Goal: Transaction & Acquisition: Purchase product/service

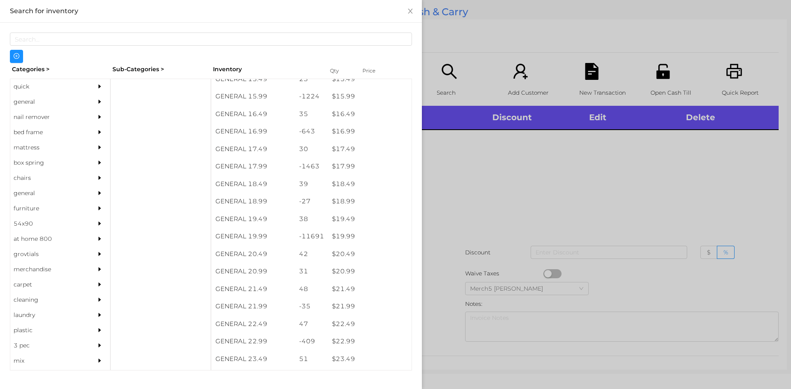
scroll to position [738, 0]
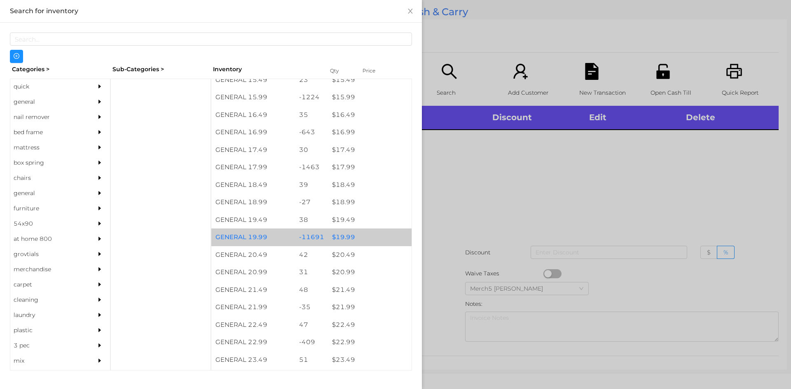
click at [344, 238] on div "$ 19.99" at bounding box center [370, 238] width 84 height 18
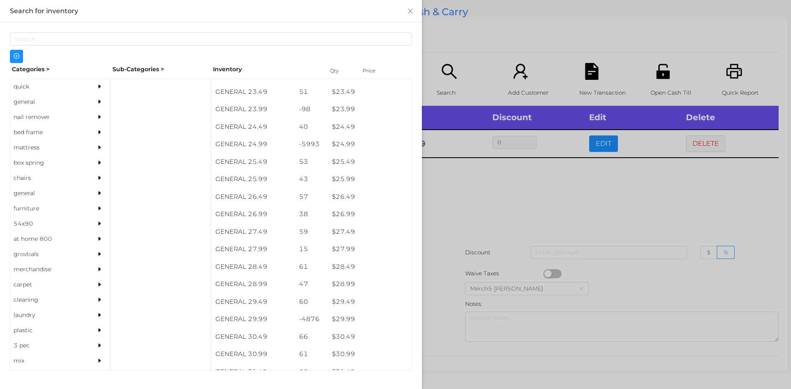
scroll to position [1013, 0]
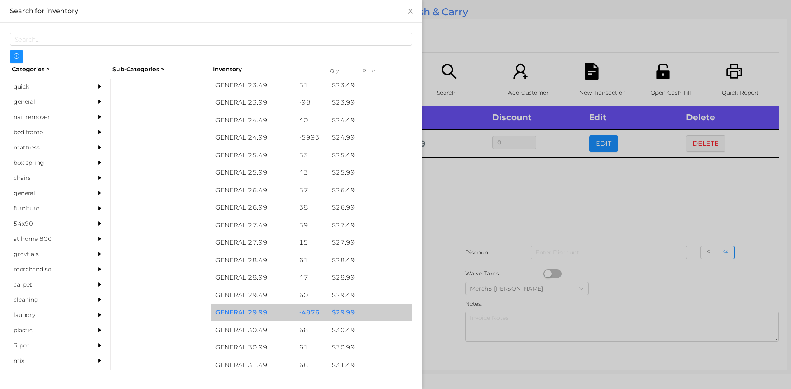
click at [345, 315] on div "$ 29.99" at bounding box center [370, 313] width 84 height 18
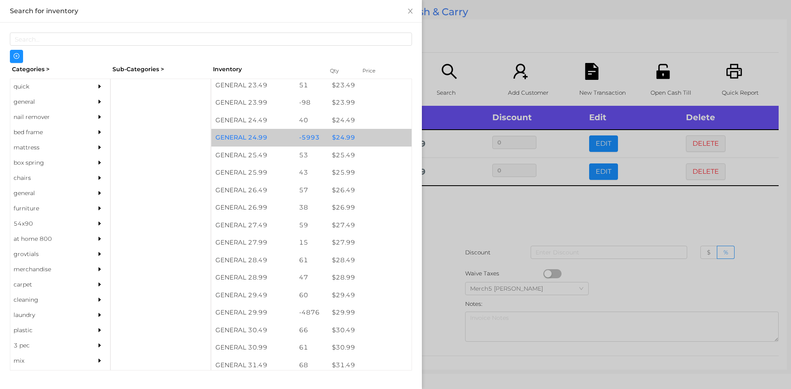
click at [454, 217] on div at bounding box center [395, 194] width 791 height 389
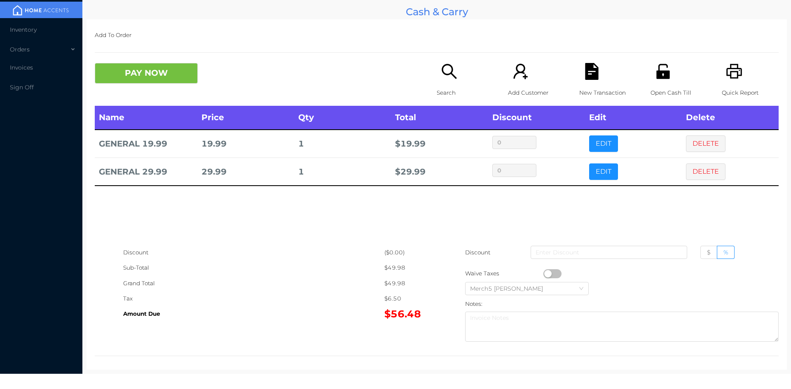
click at [442, 72] on icon "icon: search" at bounding box center [449, 71] width 17 height 17
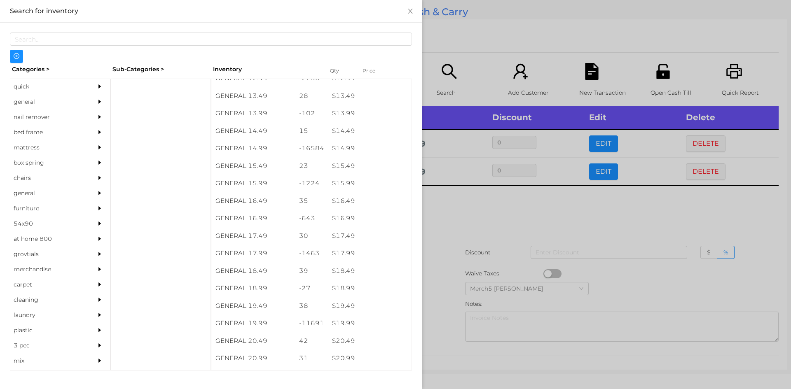
scroll to position [652, 0]
click at [343, 327] on div "$ 19.99" at bounding box center [370, 324] width 84 height 18
click at [443, 214] on div at bounding box center [395, 194] width 791 height 389
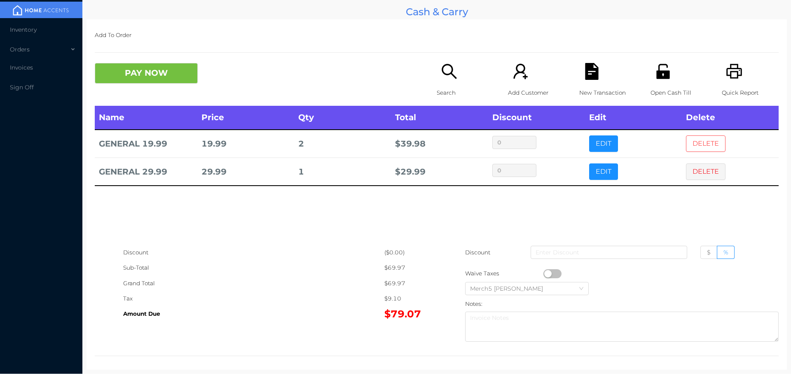
click at [699, 143] on button "DELETE" at bounding box center [706, 144] width 40 height 16
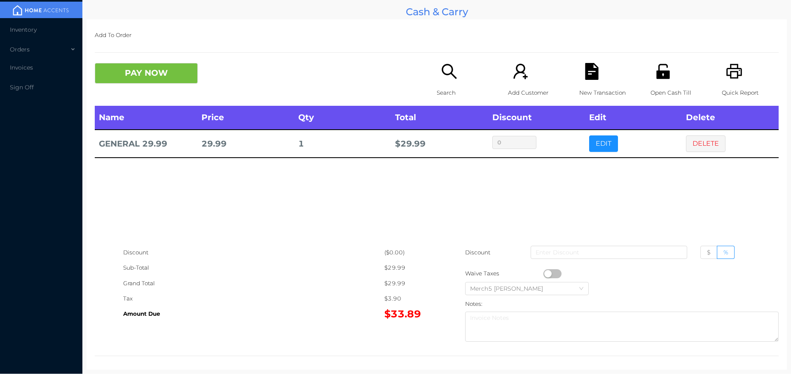
click at [445, 68] on icon "icon: search" at bounding box center [449, 71] width 17 height 17
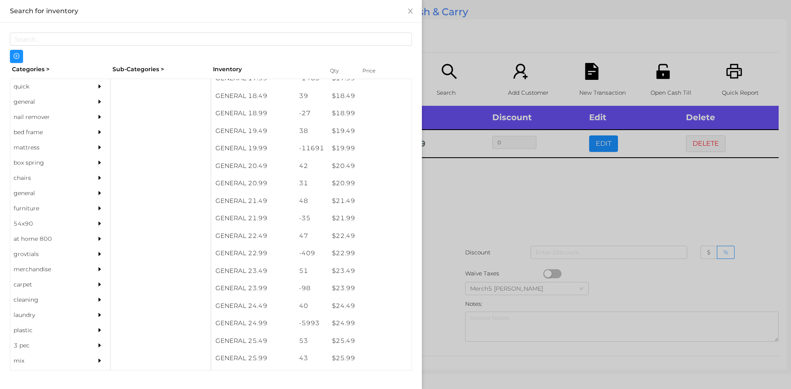
scroll to position [828, 0]
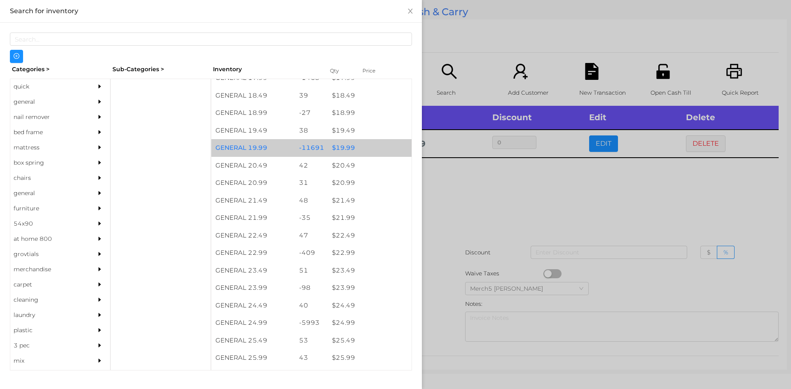
click at [346, 149] on div "$ 19.99" at bounding box center [370, 148] width 84 height 18
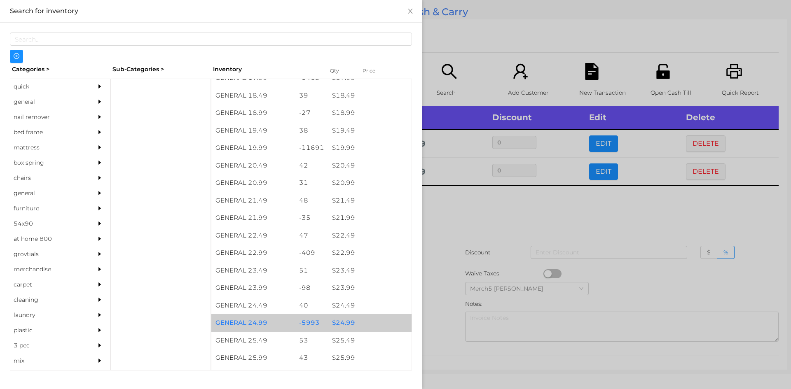
click at [342, 325] on div "$ 24.99" at bounding box center [370, 323] width 84 height 18
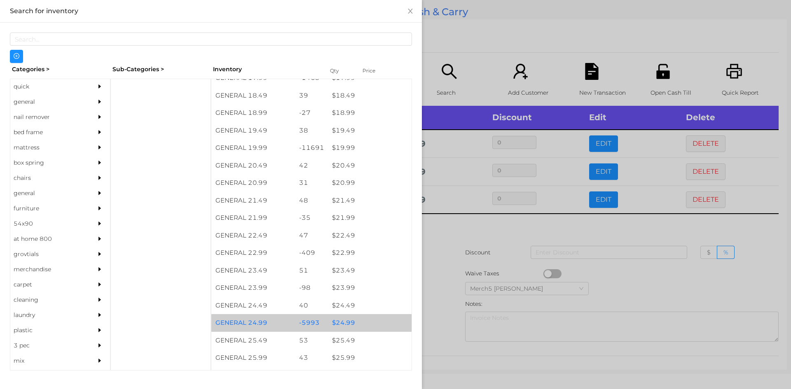
click at [443, 228] on div at bounding box center [395, 194] width 791 height 389
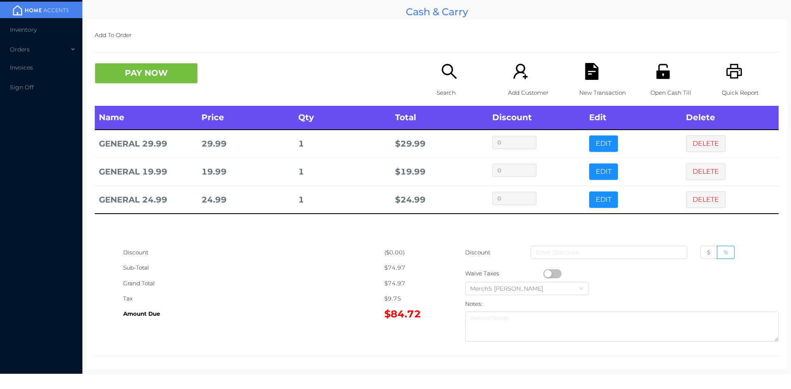
click at [447, 71] on icon "icon: search" at bounding box center [449, 71] width 17 height 17
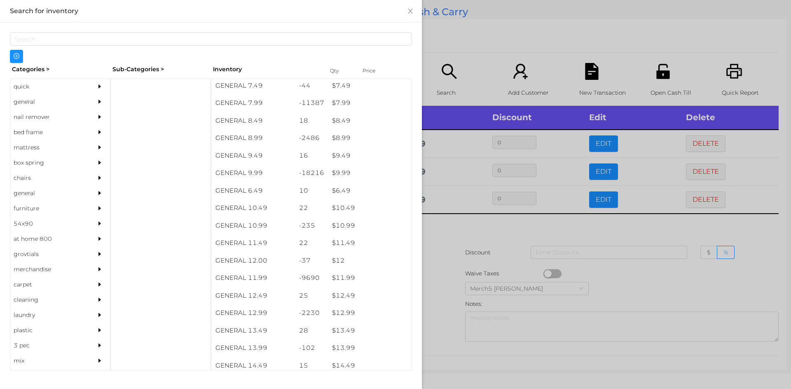
scroll to position [418, 0]
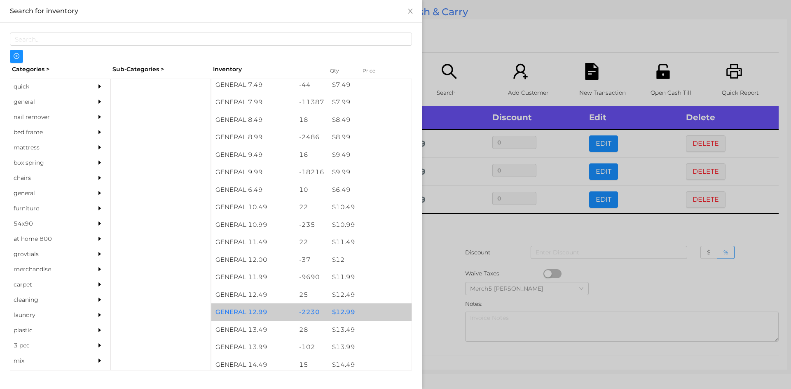
click at [343, 315] on div "$ 12.99" at bounding box center [370, 313] width 84 height 18
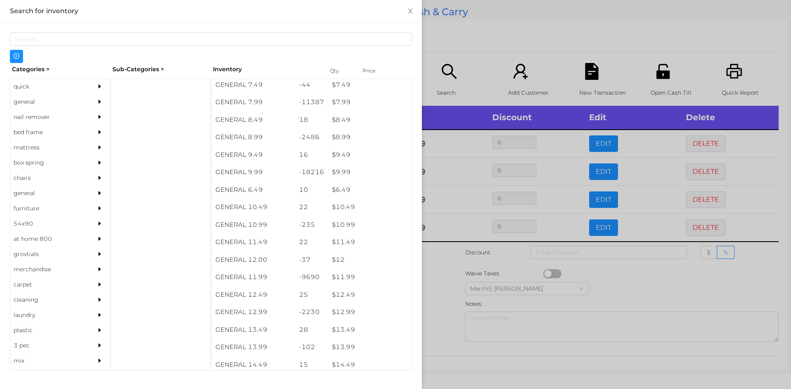
click at [428, 253] on div at bounding box center [395, 194] width 791 height 389
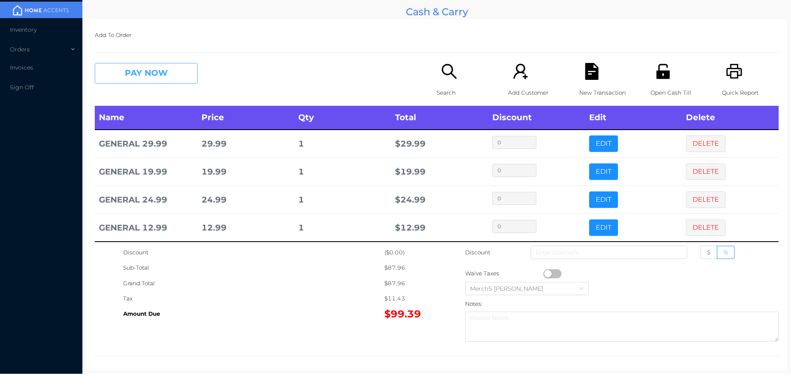
click at [170, 74] on button "PAY NOW" at bounding box center [146, 73] width 103 height 21
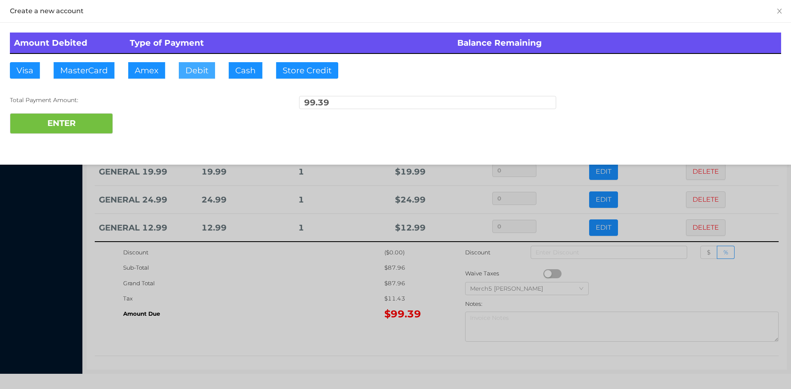
click at [199, 68] on button "Debit" at bounding box center [197, 70] width 36 height 16
click at [60, 124] on button "ENTER" at bounding box center [61, 123] width 103 height 21
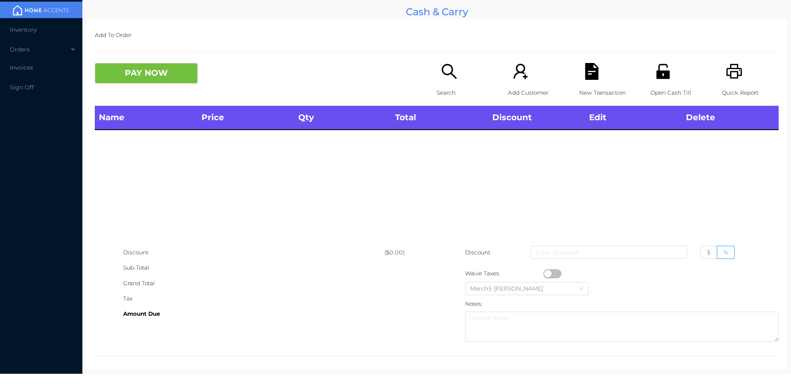
click at [444, 75] on icon "icon: search" at bounding box center [449, 71] width 15 height 15
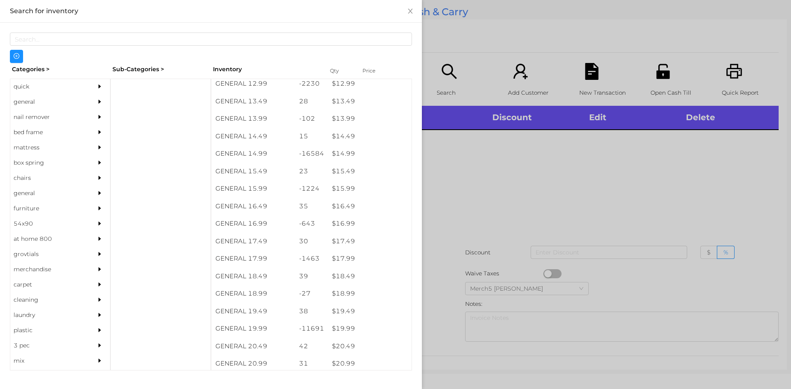
scroll to position [648, 0]
click at [341, 329] on div "$ 19.99" at bounding box center [370, 328] width 84 height 18
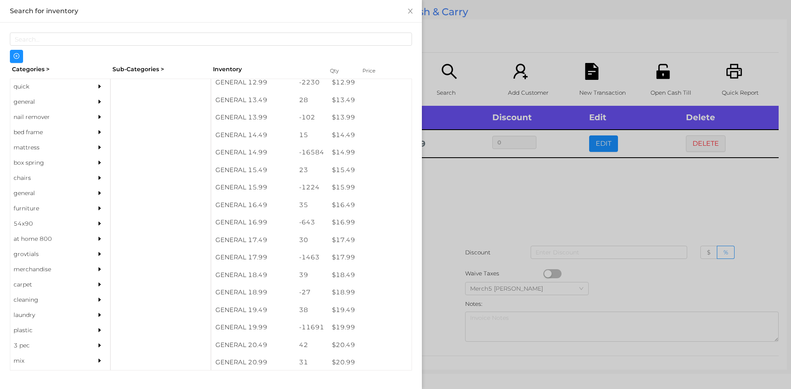
click at [469, 187] on div at bounding box center [395, 194] width 791 height 389
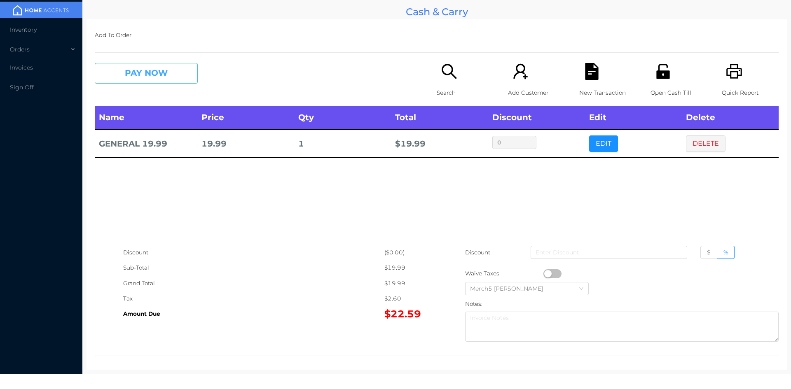
click at [180, 75] on button "PAY NOW" at bounding box center [146, 73] width 103 height 21
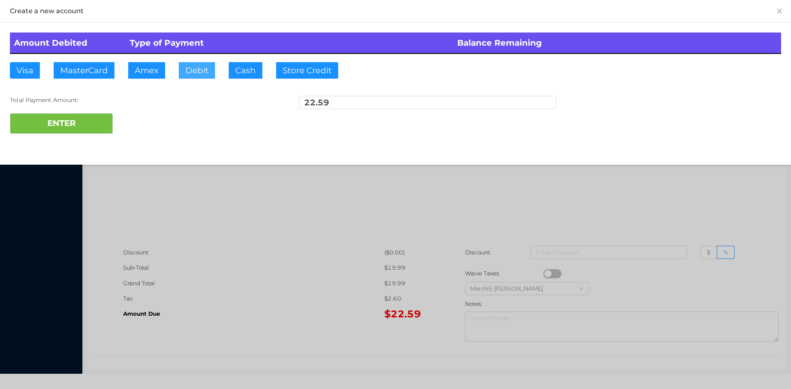
click at [199, 67] on button "Debit" at bounding box center [197, 70] width 36 height 16
click at [82, 124] on button "ENTER" at bounding box center [61, 123] width 103 height 21
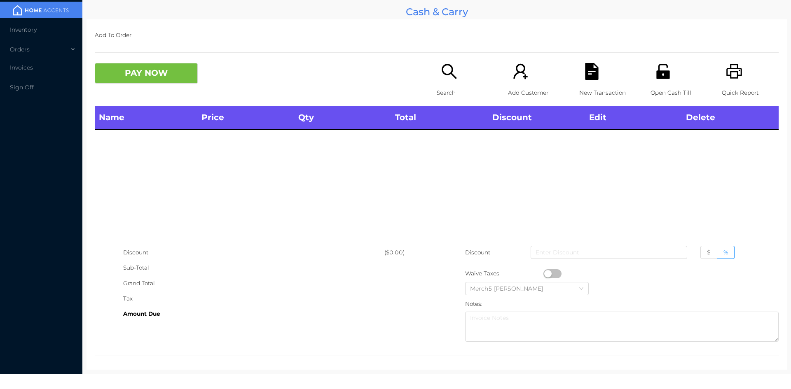
click at [726, 72] on icon "icon: printer" at bounding box center [734, 71] width 17 height 17
click at [726, 73] on icon "icon: printer" at bounding box center [734, 71] width 16 height 15
